Goal: Task Accomplishment & Management: Use online tool/utility

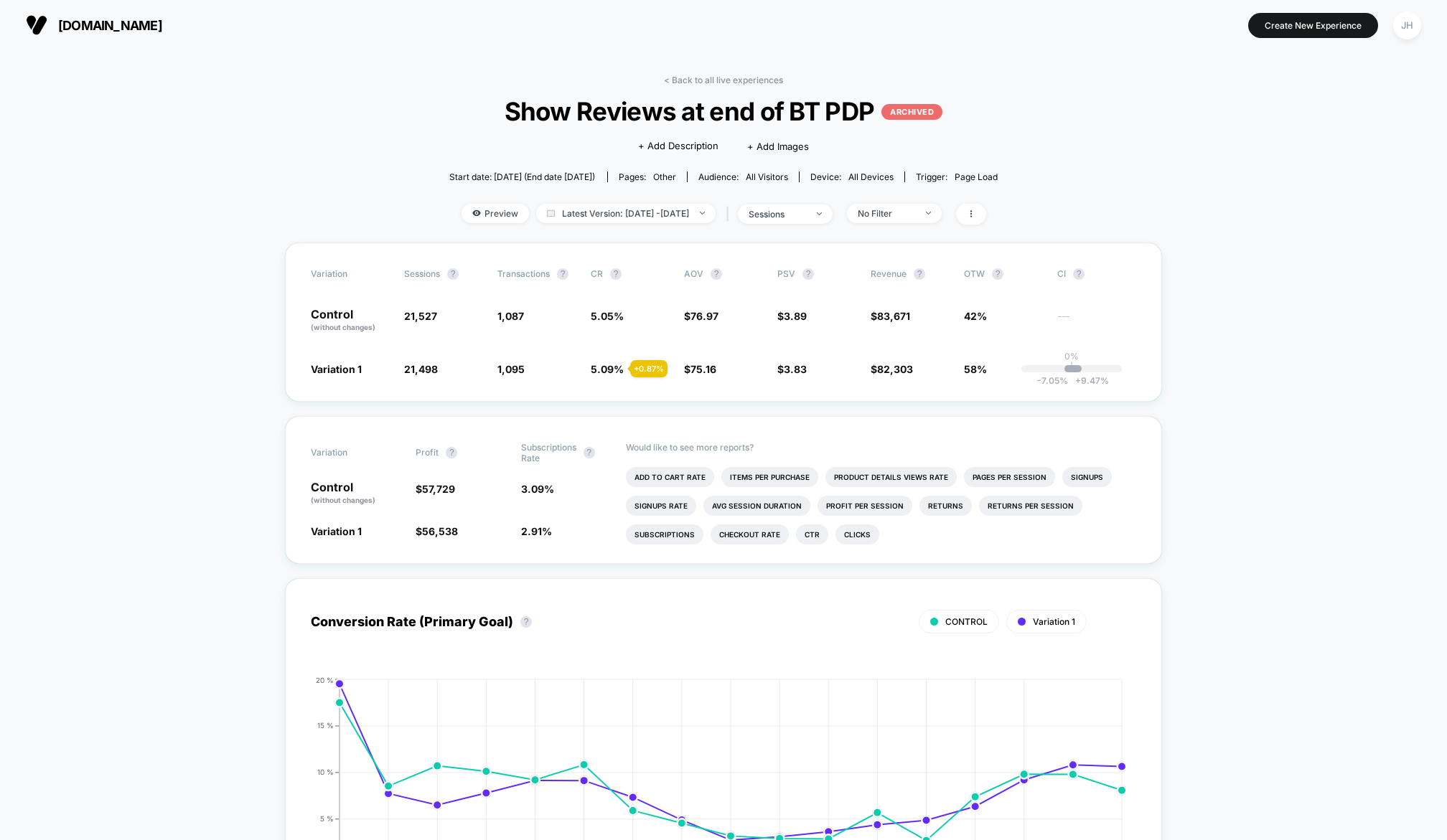
click at [119, 23] on span "[DOMAIN_NAME]" at bounding box center [110, 26] width 104 height 15
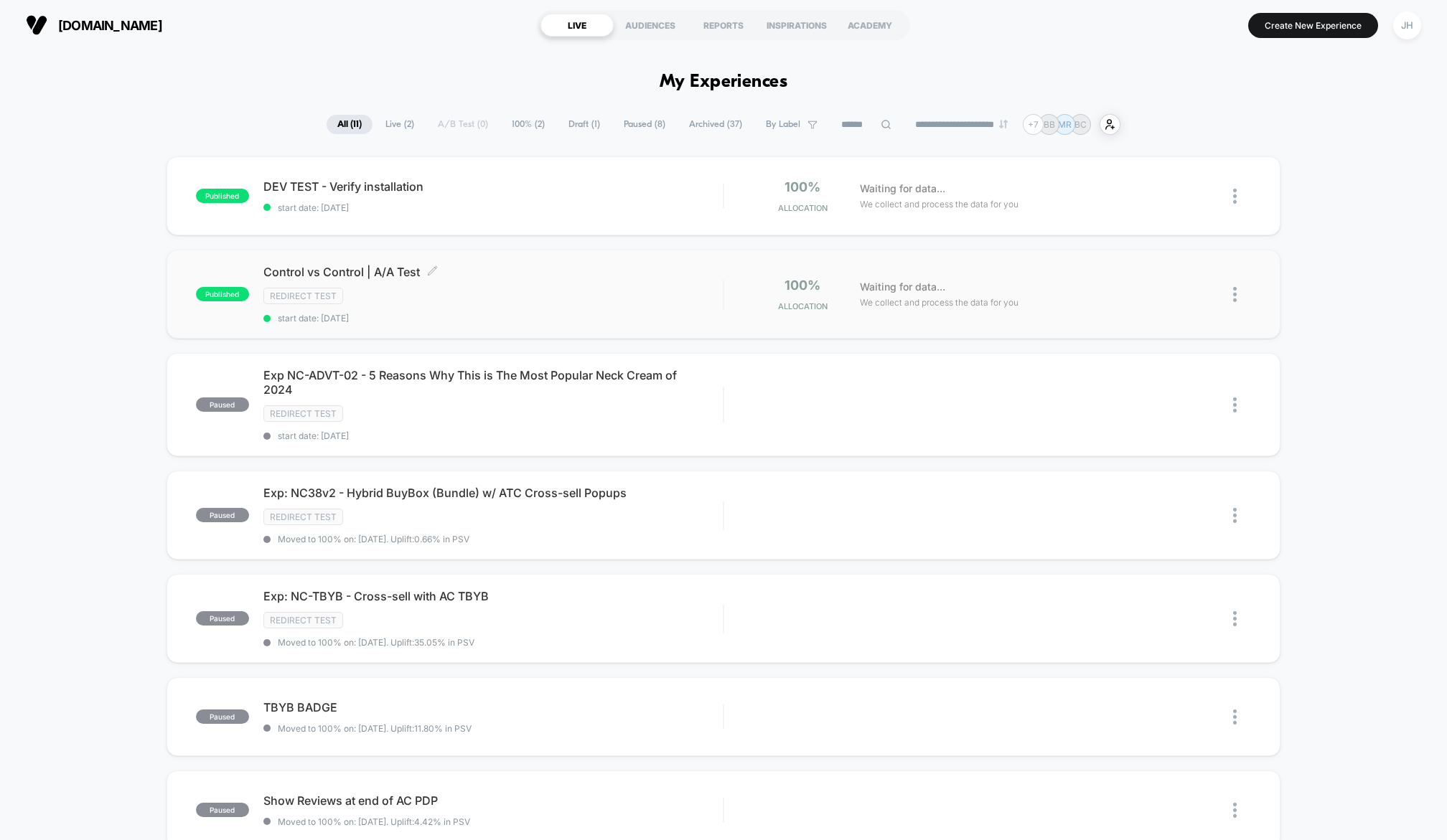
click at [479, 310] on div "Control vs Control | A/A Test Click to edit experience details Click to edit ex…" at bounding box center [493, 294] width 459 height 59
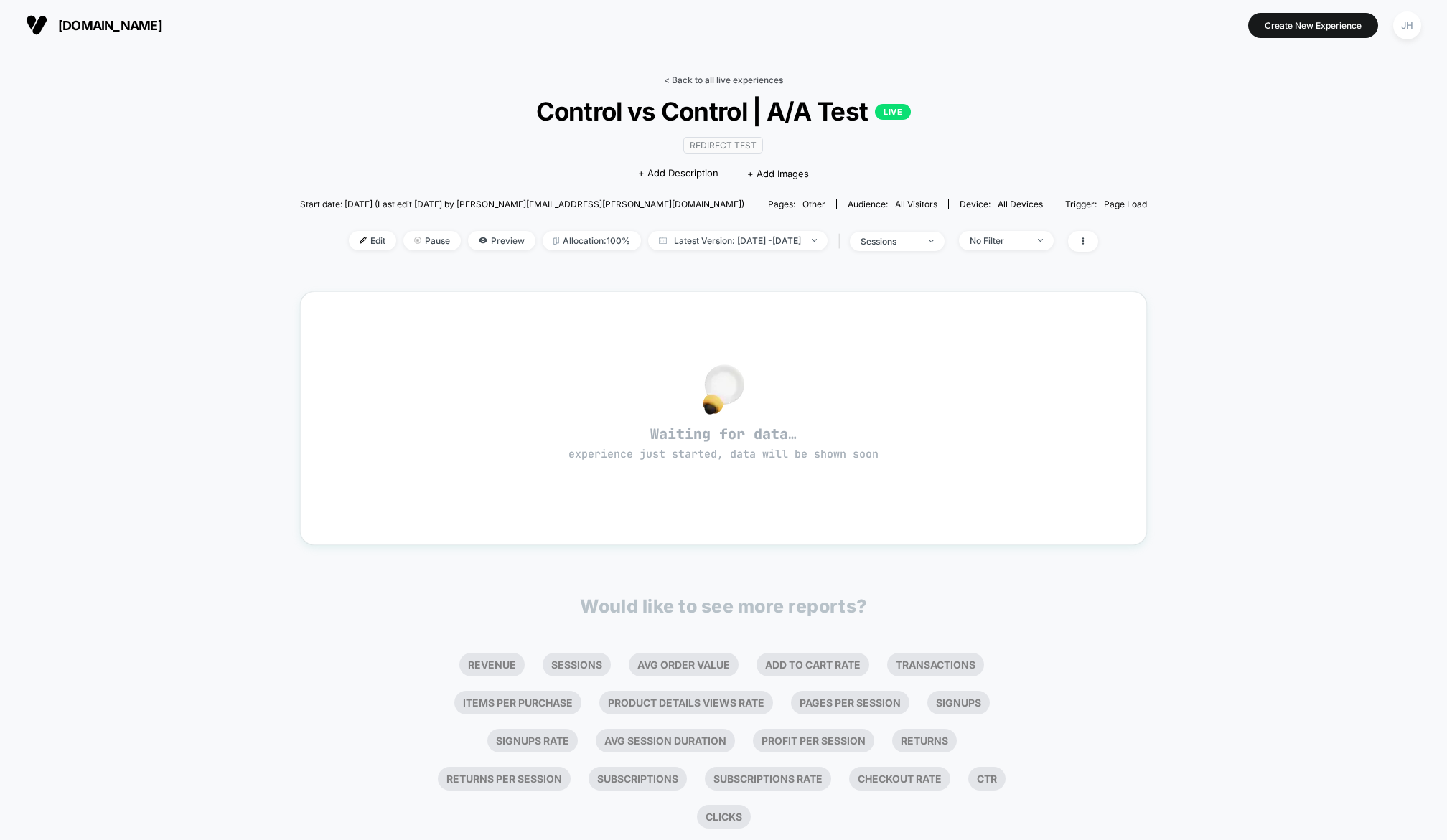
click at [710, 82] on link "< Back to all live experiences" at bounding box center [724, 80] width 119 height 11
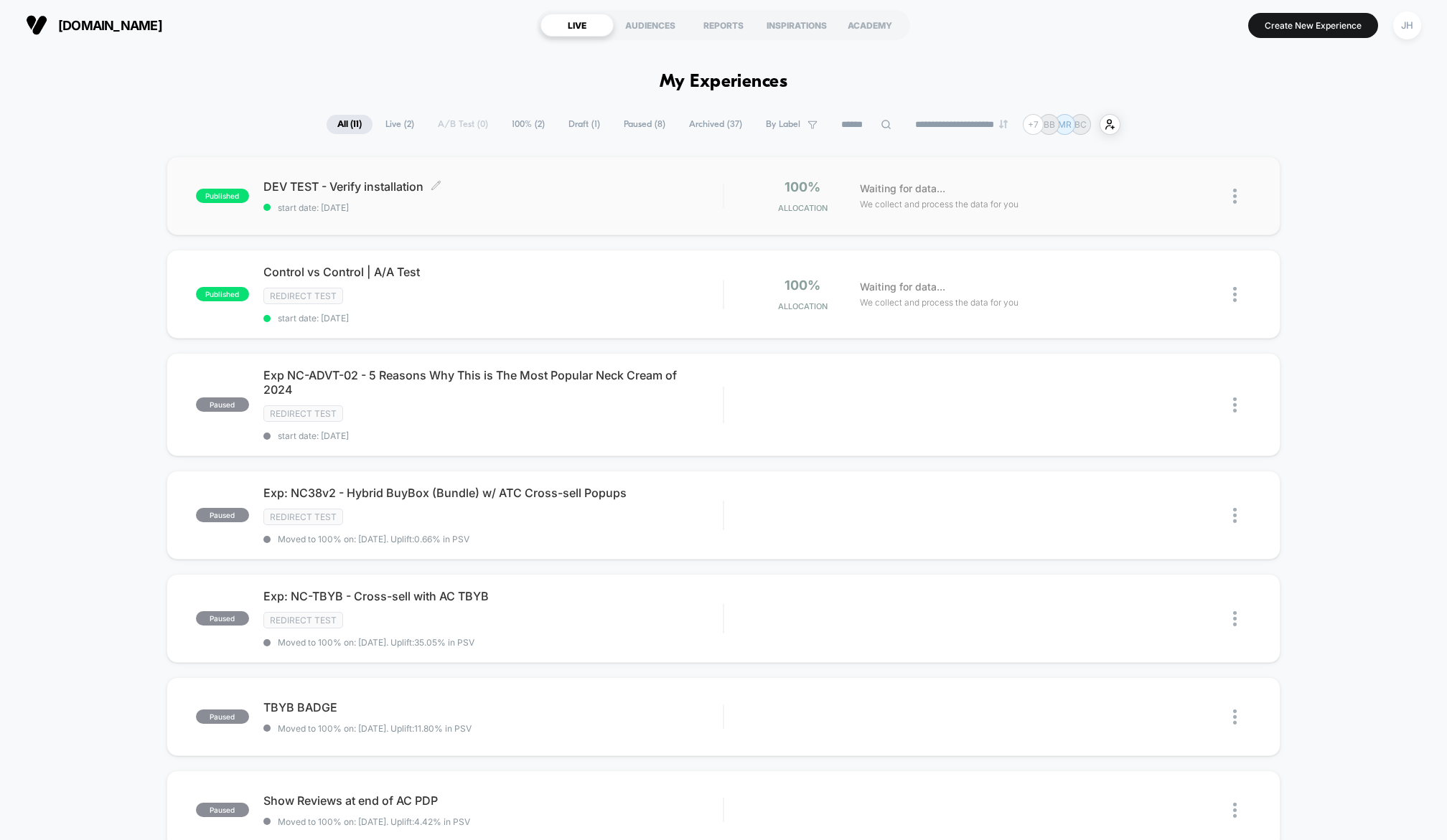
click at [479, 190] on span "DEV TEST - Verify installation Click to edit experience details" at bounding box center [493, 186] width 459 height 14
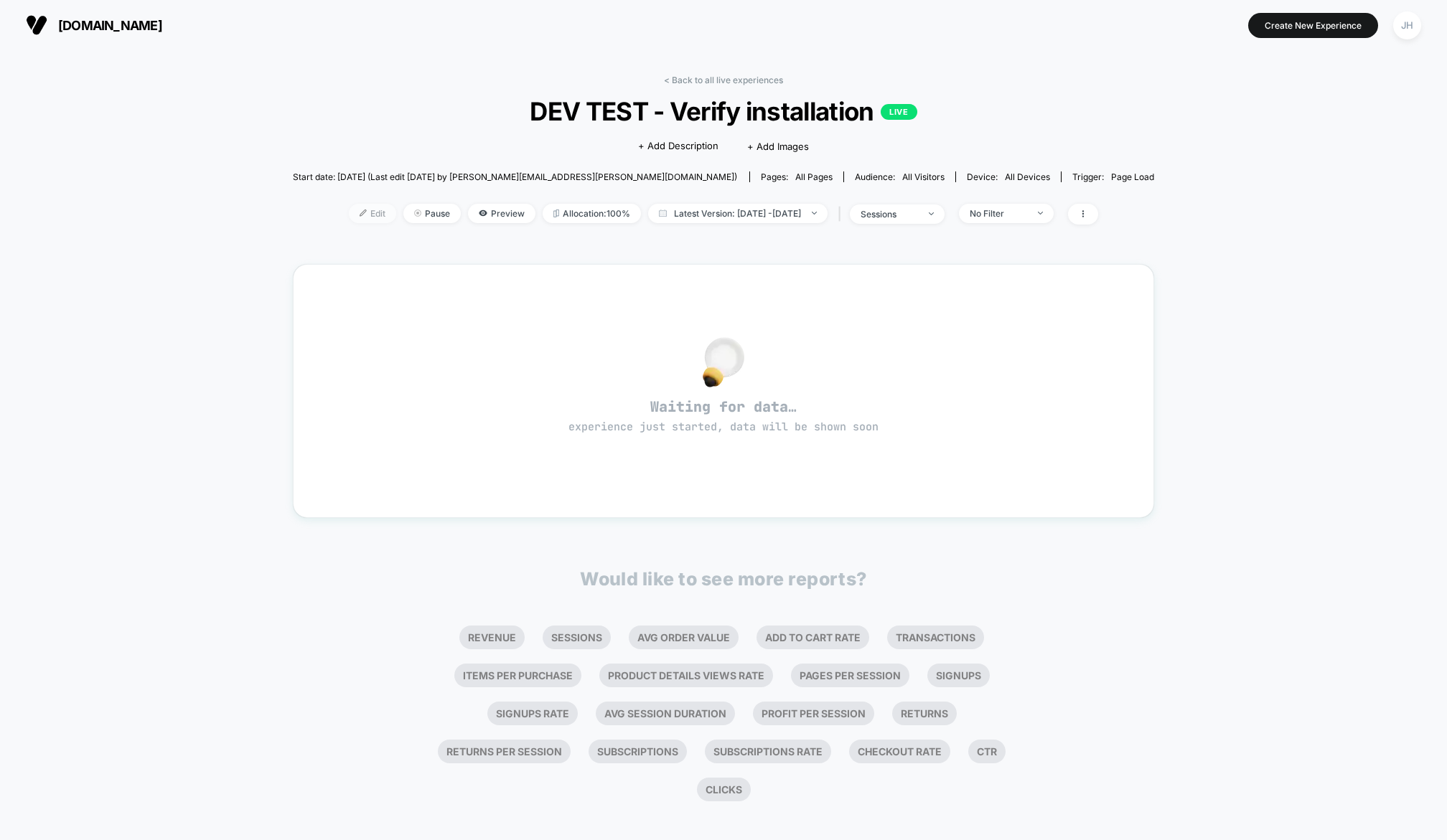
click at [350, 207] on span "Edit" at bounding box center [372, 213] width 47 height 19
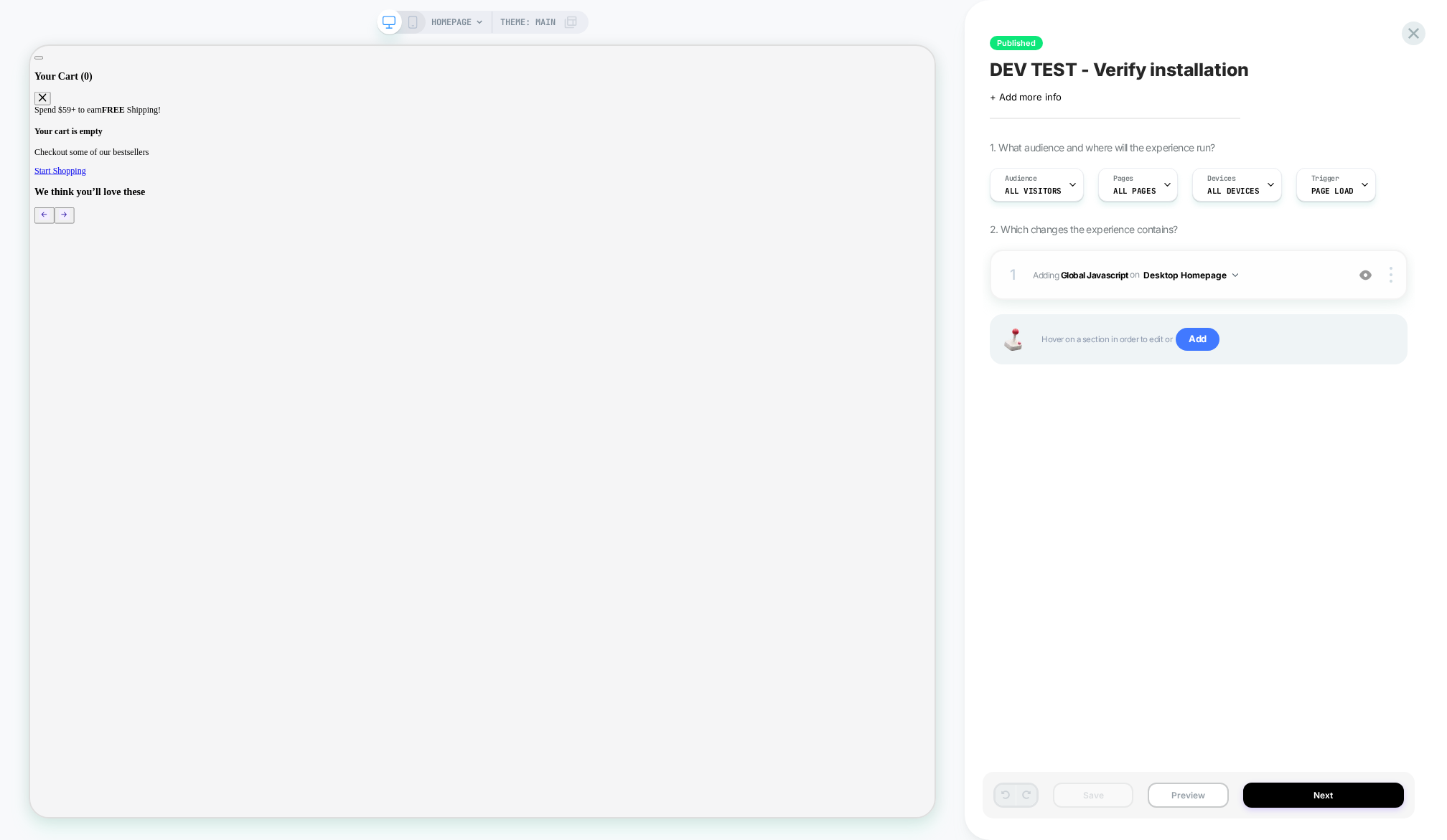
click at [1311, 278] on span "Adding Global Javascript on Desktop Homepage" at bounding box center [1186, 275] width 307 height 18
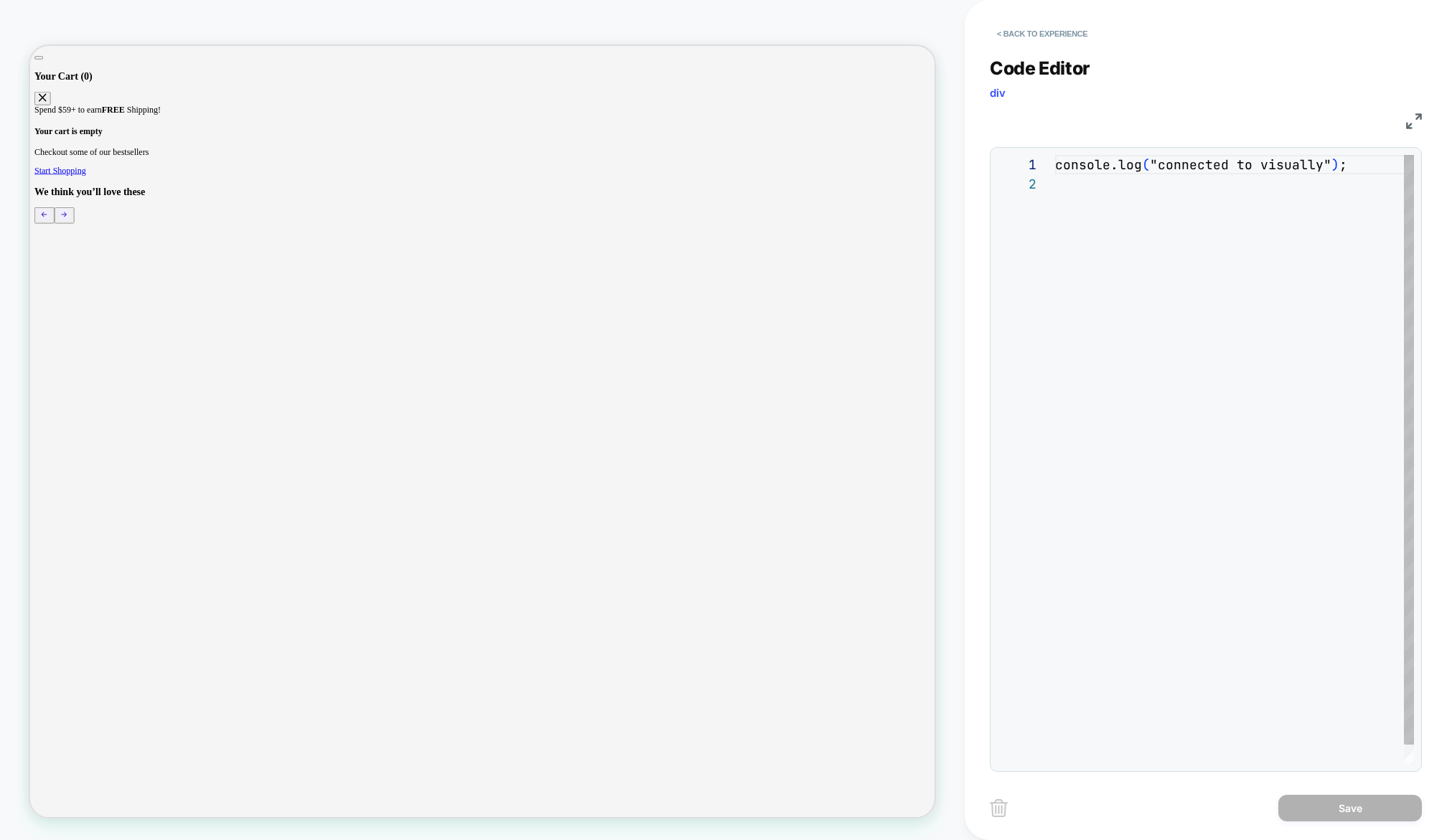
scroll to position [19, 0]
